Goal: Transaction & Acquisition: Purchase product/service

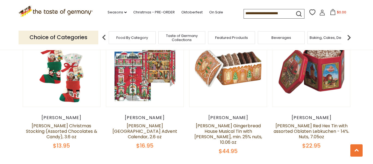
scroll to position [305, 0]
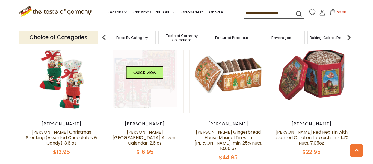
click at [144, 84] on link at bounding box center [145, 74] width 65 height 65
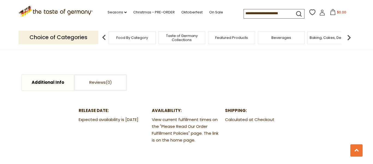
scroll to position [265, 0]
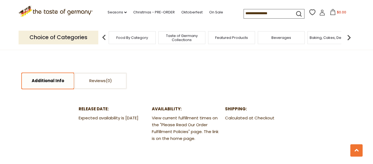
click at [54, 79] on link "Additional Info" at bounding box center [48, 81] width 52 height 16
click at [49, 82] on link "Additional Info" at bounding box center [48, 81] width 52 height 16
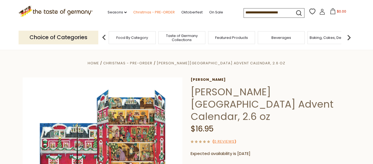
click at [148, 11] on link "Christmas - PRE-ORDER" at bounding box center [154, 12] width 42 height 6
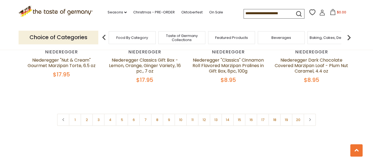
scroll to position [1276, 0]
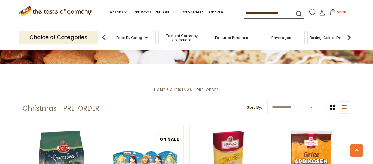
scroll to position [62, 0]
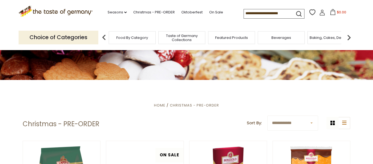
click at [245, 14] on input at bounding box center [267, 13] width 46 height 8
click at [137, 38] on span "Food By Category" at bounding box center [132, 38] width 32 height 4
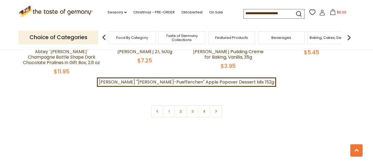
scroll to position [1233, 0]
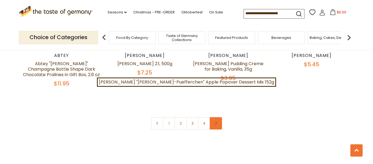
click at [218, 117] on link at bounding box center [216, 123] width 12 height 12
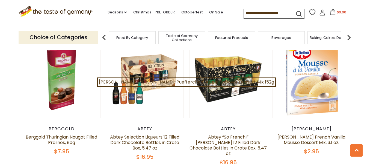
scroll to position [345, 0]
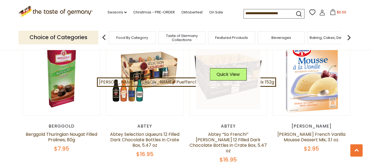
click at [238, 77] on div "Quick View" at bounding box center [228, 76] width 37 height 16
click at [232, 69] on button "Quick View" at bounding box center [228, 74] width 37 height 12
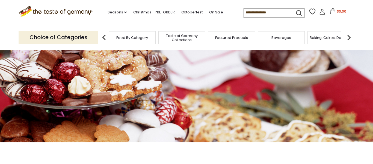
click at [226, 36] on span "Featured Products" at bounding box center [231, 38] width 33 height 4
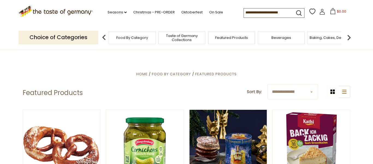
drag, startPoint x: 373, startPoint y: 16, endPoint x: 368, endPoint y: -18, distance: 34.0
click at [252, 13] on input at bounding box center [267, 12] width 46 height 8
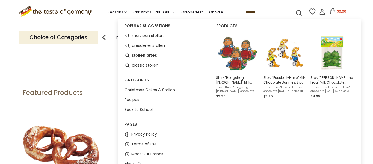
type input "*******"
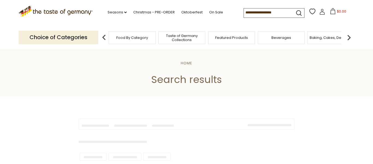
type input "*******"
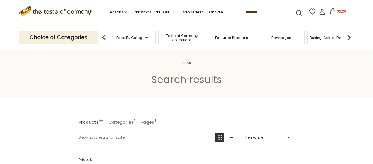
drag, startPoint x: 372, startPoint y: 9, endPoint x: 373, endPoint y: 22, distance: 13.4
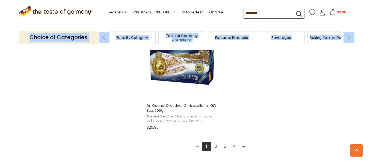
scroll to position [979, 0]
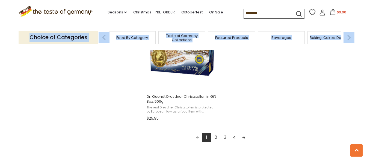
click at [244, 137] on link "Next page" at bounding box center [243, 137] width 9 height 9
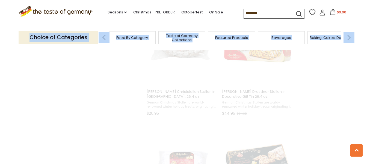
scroll to position [146, 0]
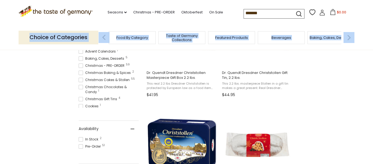
scroll to position [151, 0]
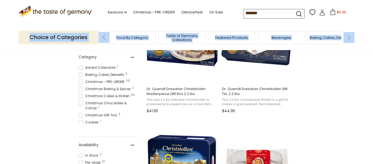
click at [81, 68] on span at bounding box center [81, 67] width 4 height 4
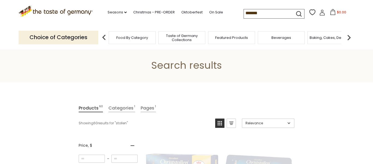
scroll to position [0, 0]
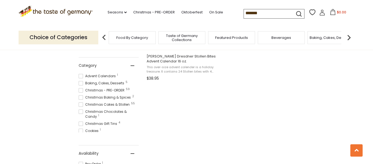
scroll to position [185, 0]
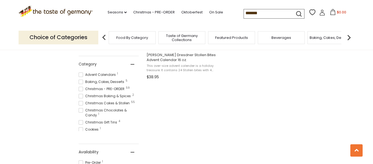
click at [96, 110] on span "Christmas Chocolates & Candy 1" at bounding box center [109, 113] width 60 height 10
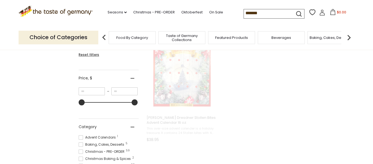
scroll to position [17, 0]
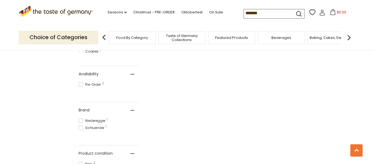
scroll to position [280, 0]
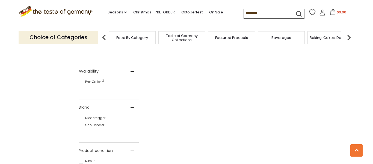
click at [80, 83] on span at bounding box center [81, 82] width 4 height 4
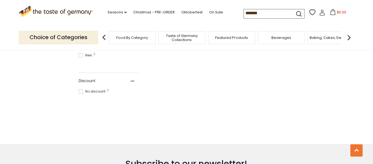
scroll to position [393, 0]
click at [285, 36] on span "Beverages" at bounding box center [282, 38] width 20 height 4
